Goal: Information Seeking & Learning: Learn about a topic

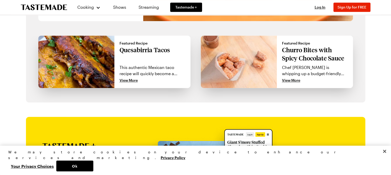
scroll to position [438, 0]
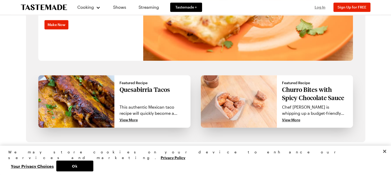
click at [318, 7] on span "Log In" at bounding box center [320, 7] width 11 height 4
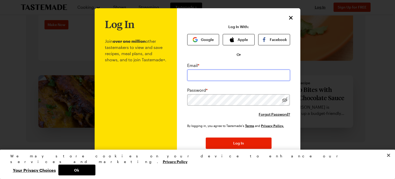
click at [193, 73] on input "email" at bounding box center [238, 74] width 103 height 11
type input "[EMAIL_ADDRESS][DOMAIN_NAME]"
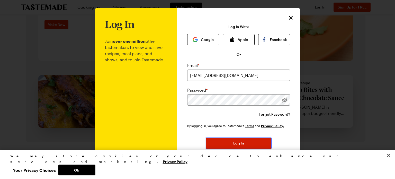
click at [237, 142] on span "Log In" at bounding box center [238, 143] width 11 height 5
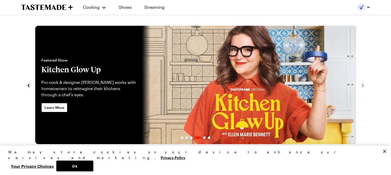
scroll to position [0, 0]
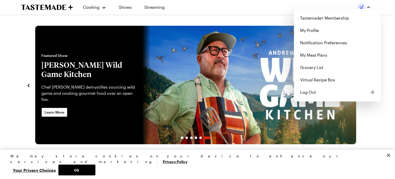
click at [208, 11] on div "Cooking Shows Streaming Tastemade+ Membership My Profile Notification Preferenc…" at bounding box center [196, 7] width 371 height 14
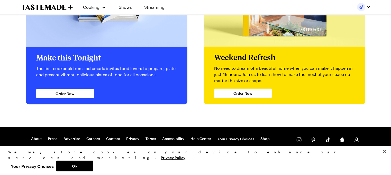
scroll to position [1030, 0]
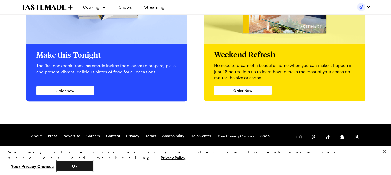
click at [93, 167] on button "Ok" at bounding box center [74, 166] width 37 height 11
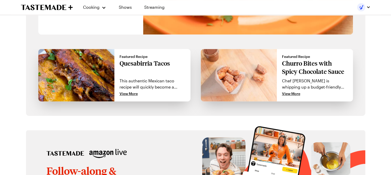
scroll to position [309, 0]
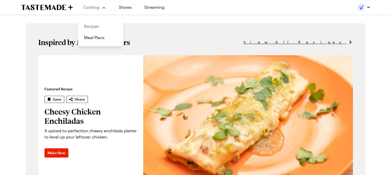
click at [95, 27] on link "Recipes" at bounding box center [100, 26] width 39 height 11
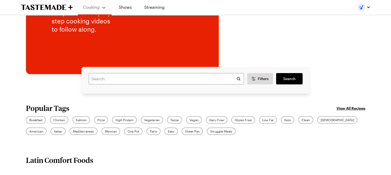
scroll to position [103, 0]
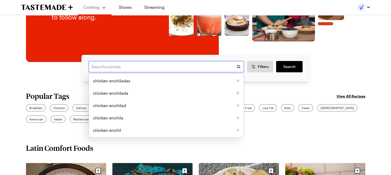
click at [116, 66] on input "text" at bounding box center [166, 66] width 155 height 11
type input "hamburger"
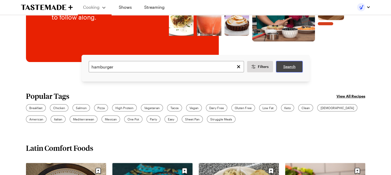
click at [289, 68] on span "Search" at bounding box center [289, 66] width 12 height 5
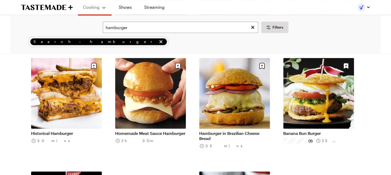
scroll to position [489, 0]
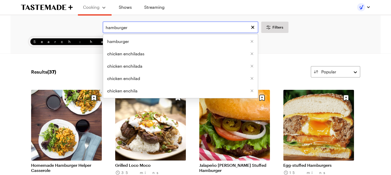
click at [130, 29] on input "hamburger" at bounding box center [180, 27] width 155 height 11
type input "h"
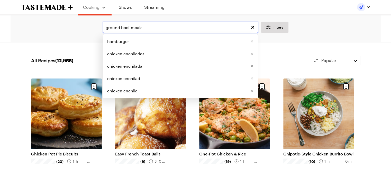
type input "ground beef meals"
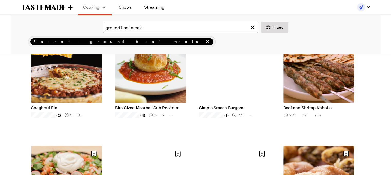
scroll to position [180, 0]
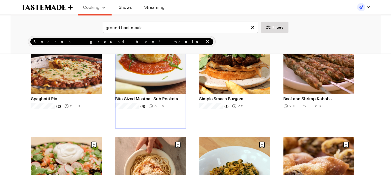
click at [160, 98] on link "Bite-Sized Meatball Sub Pockets" at bounding box center [150, 98] width 71 height 5
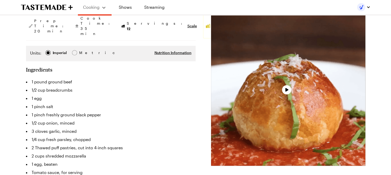
type textarea "x"
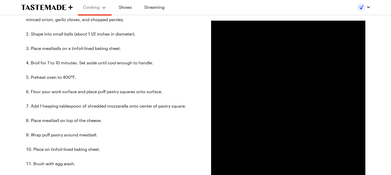
scroll to position [360, 0]
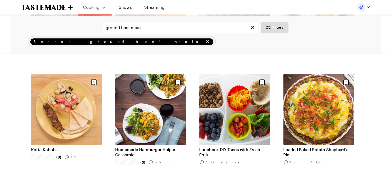
scroll to position [592, 0]
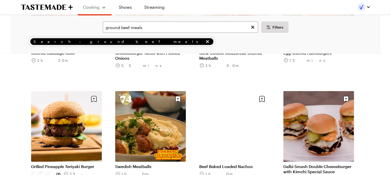
scroll to position [1158, 0]
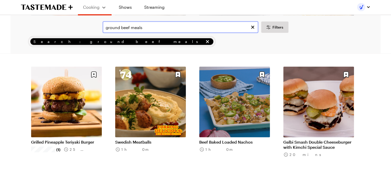
click at [142, 28] on input "ground beef meals" at bounding box center [180, 27] width 155 height 11
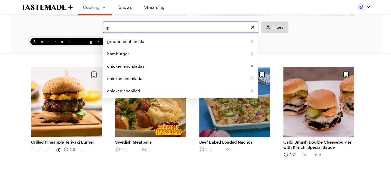
type input "g"
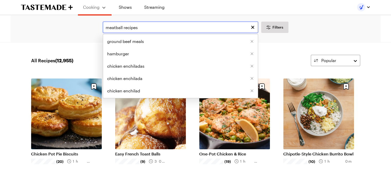
type input "meatball recipes"
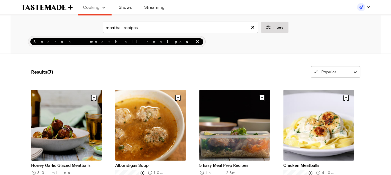
scroll to position [26, 0]
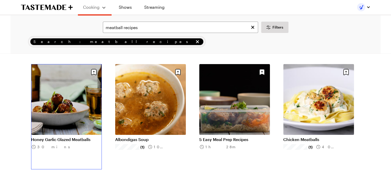
drag, startPoint x: 90, startPoint y: 136, endPoint x: 80, endPoint y: 139, distance: 11.2
click at [80, 139] on link "Honey Garlic Glazed Meatballs" at bounding box center [66, 139] width 71 height 5
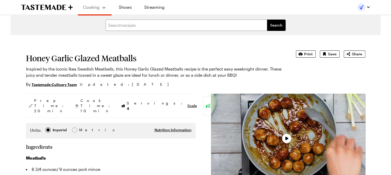
type textarea "x"
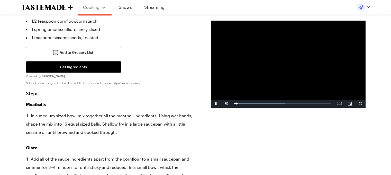
scroll to position [283, 0]
